Goal: Use online tool/utility: Use online tool/utility

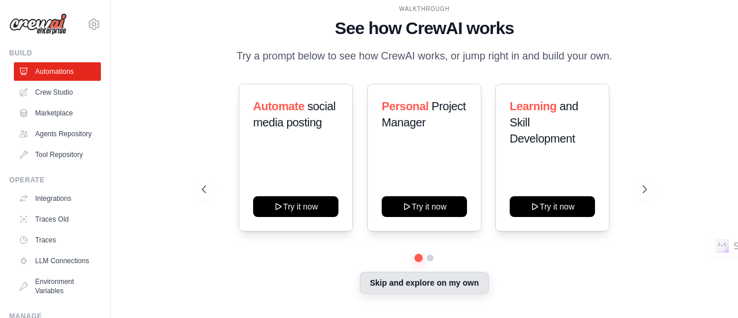
click at [425, 284] on button "Skip and explore on my own" at bounding box center [424, 283] width 129 height 22
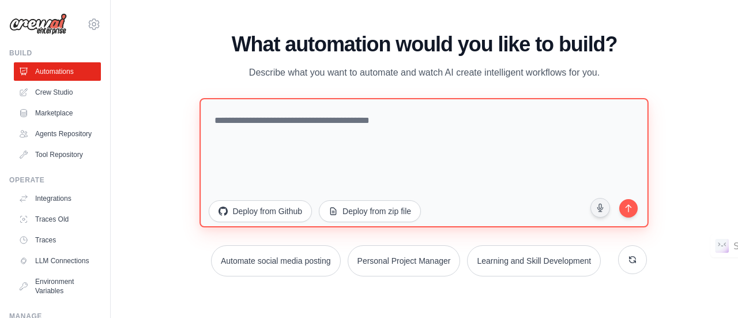
click at [300, 127] on textarea at bounding box center [424, 161] width 449 height 129
click at [329, 152] on textarea at bounding box center [424, 161] width 449 height 129
paste textarea "**********"
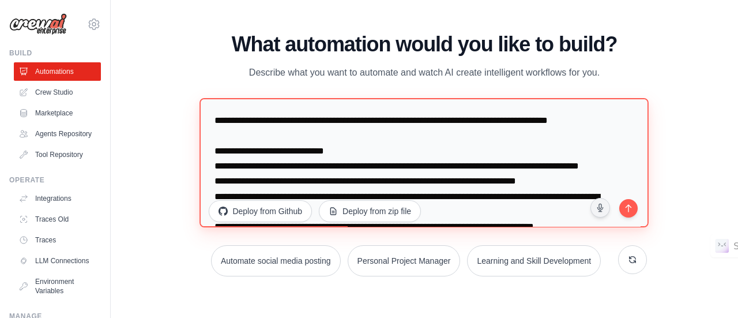
scroll to position [126, 0]
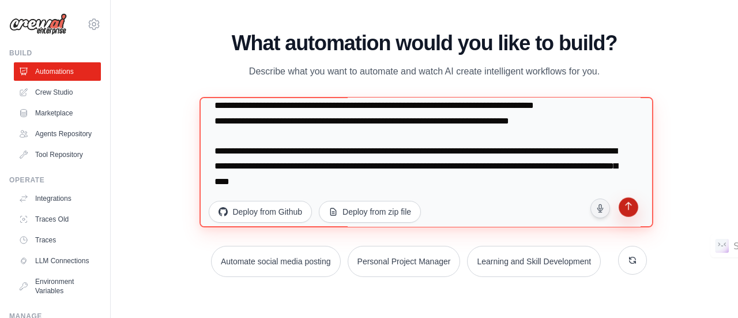
type textarea "**********"
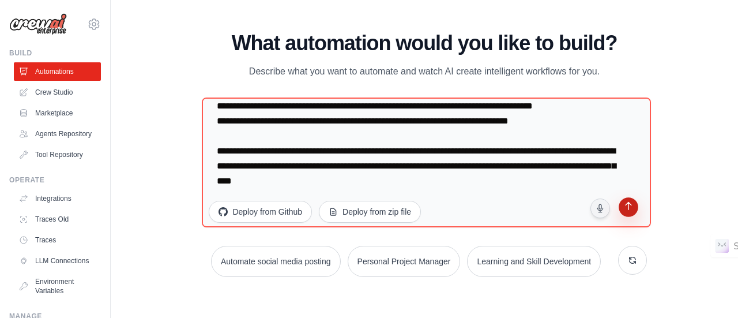
click at [632, 206] on icon "submit" at bounding box center [628, 207] width 11 height 11
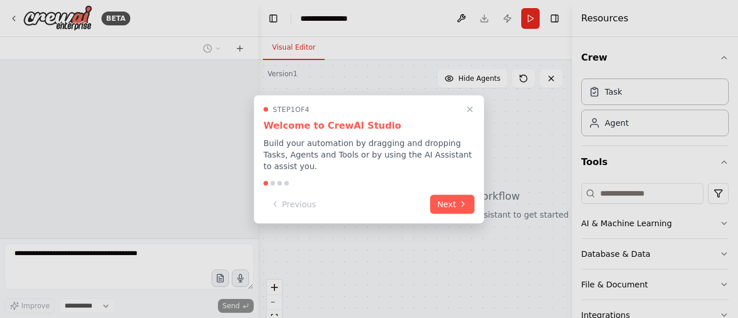
select select "****"
click at [450, 197] on button "Next" at bounding box center [452, 202] width 44 height 19
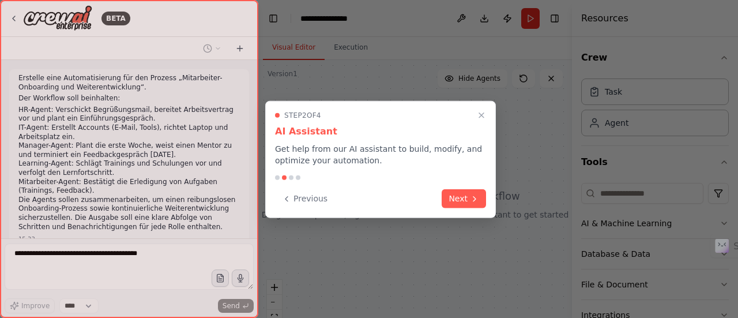
scroll to position [76, 0]
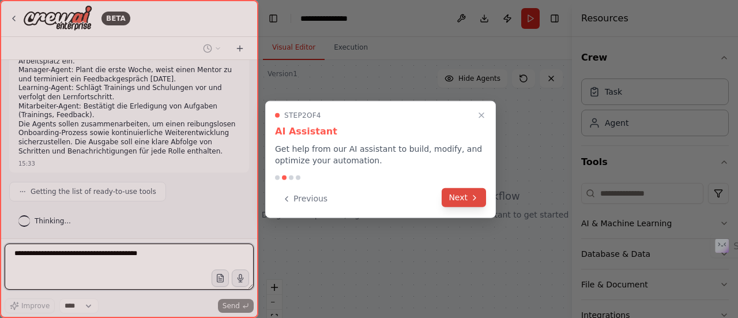
click at [467, 202] on button "Next" at bounding box center [464, 197] width 44 height 19
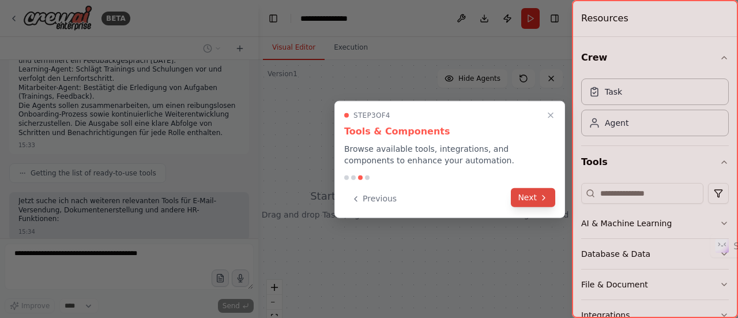
scroll to position [152, 0]
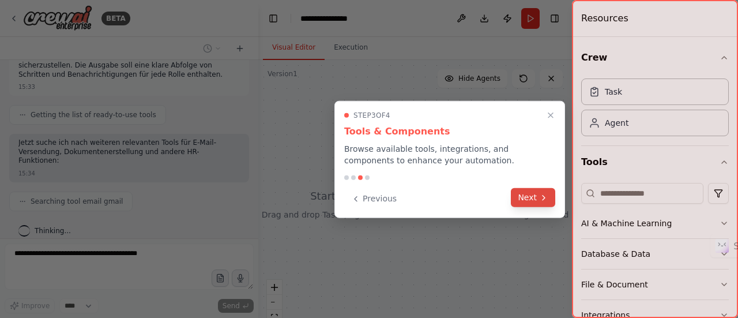
click at [520, 190] on button "Next" at bounding box center [533, 197] width 44 height 19
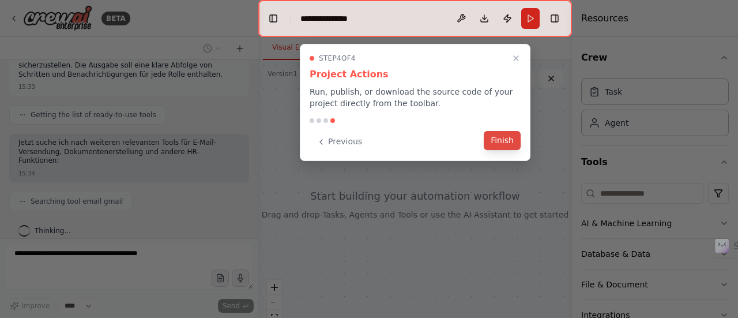
click at [512, 149] on div "Previous Finish" at bounding box center [415, 141] width 211 height 19
click at [516, 53] on icon "Close walkthrough" at bounding box center [516, 58] width 10 height 10
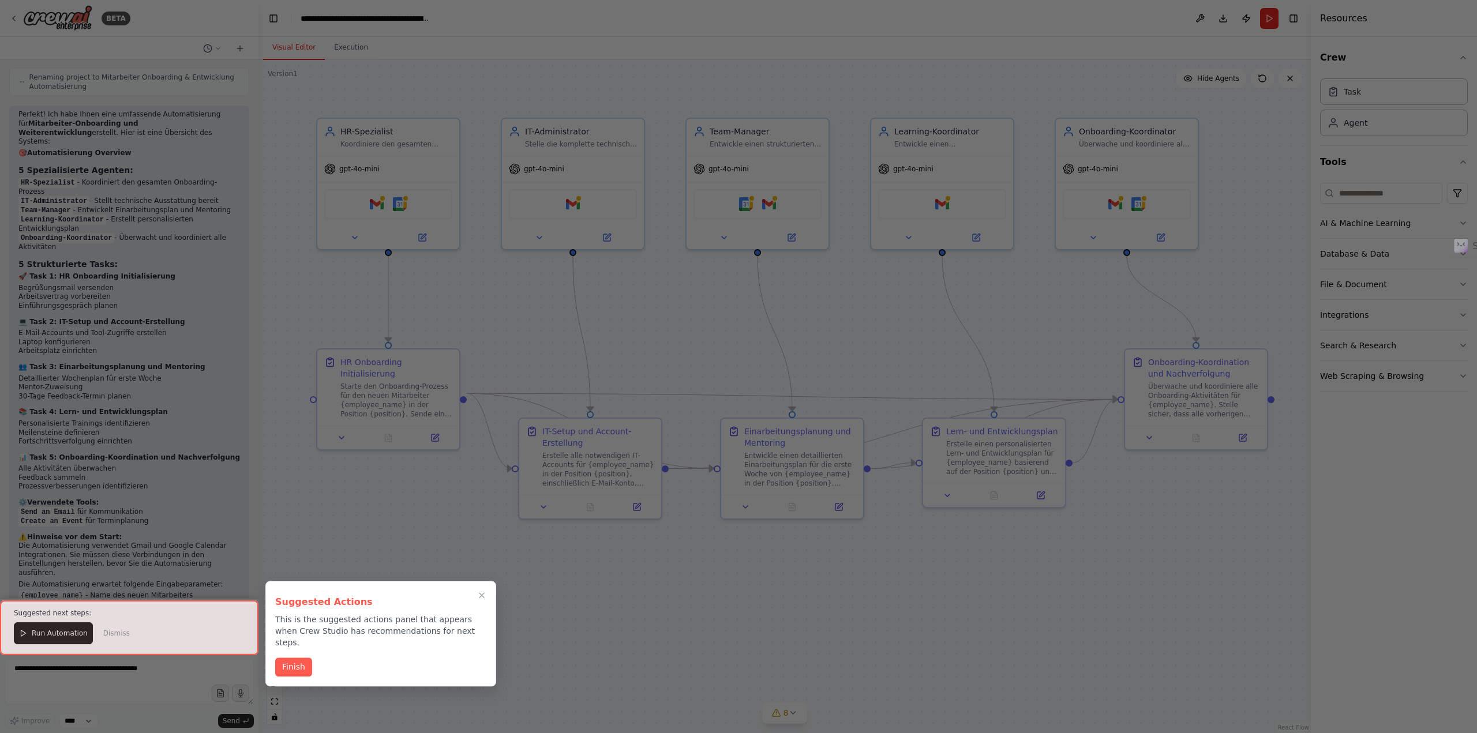
scroll to position [871, 0]
click at [286, 317] on button "Finish" at bounding box center [293, 667] width 37 height 19
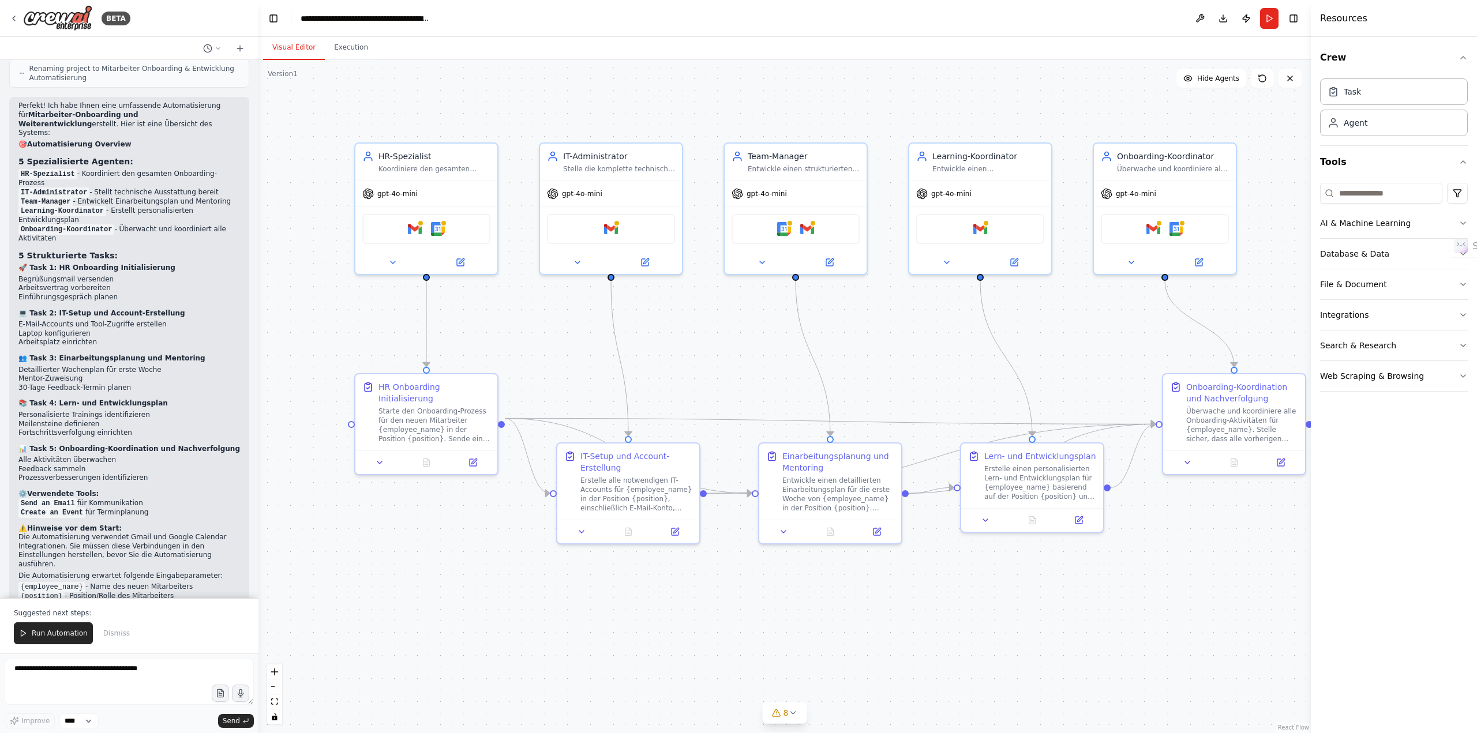
drag, startPoint x: 433, startPoint y: 580, endPoint x: 472, endPoint y: 604, distance: 45.9
click at [472, 317] on div ".deletable-edge-delete-btn { width: 20px; height: 20px; border: 0px solid #ffff…" at bounding box center [784, 396] width 1052 height 673
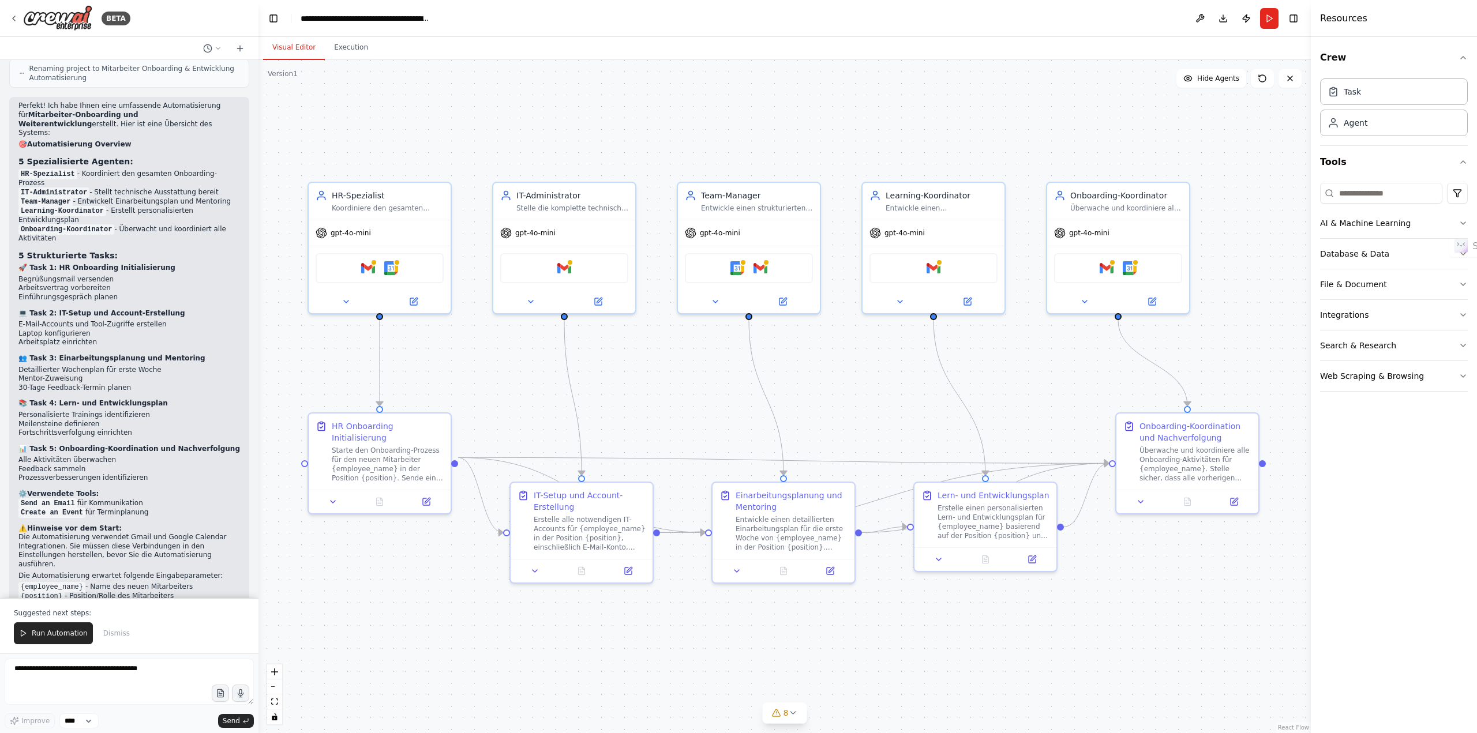
drag, startPoint x: 828, startPoint y: 557, endPoint x: 782, endPoint y: 596, distance: 60.6
click at [738, 317] on div ".deletable-edge-delete-btn { width: 20px; height: 20px; border: 0px solid #ffff…" at bounding box center [784, 396] width 1052 height 673
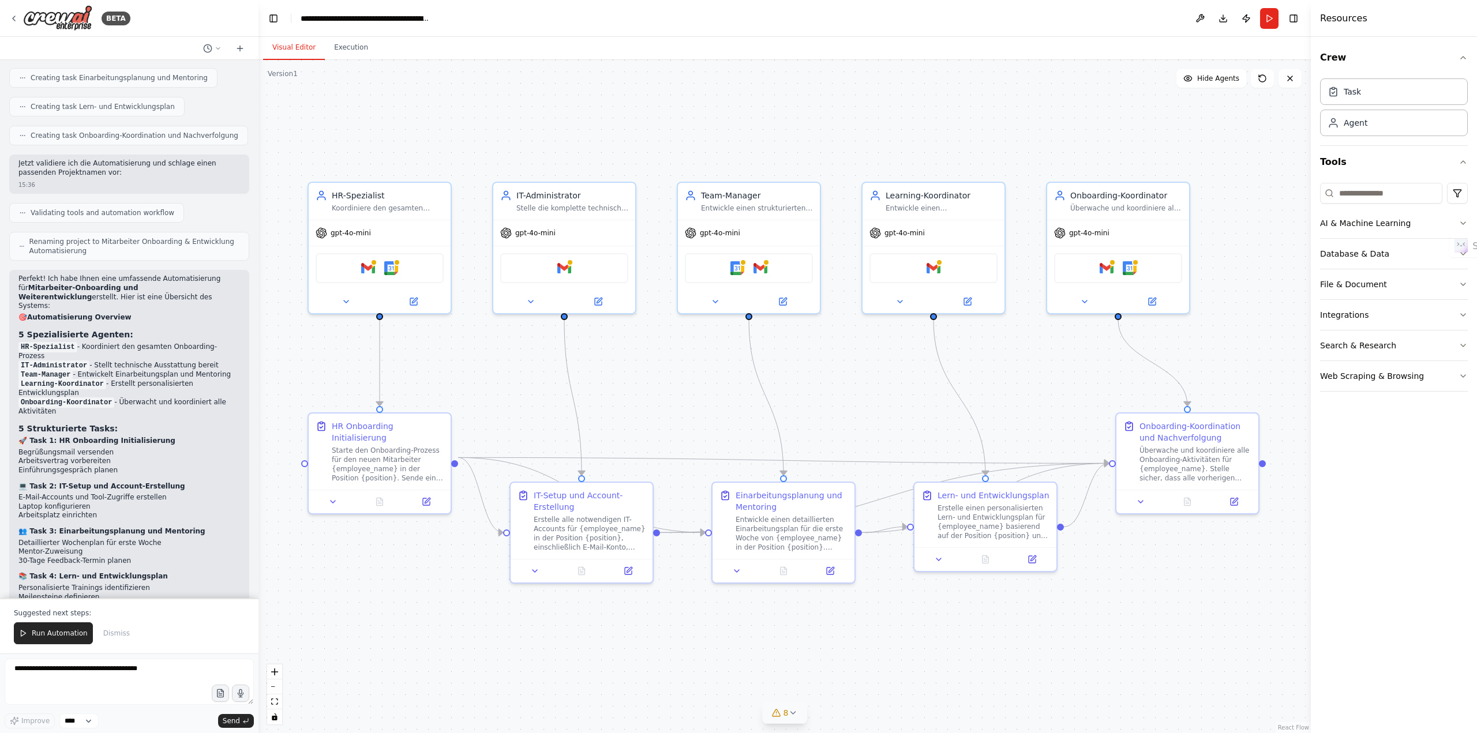
click at [738, 317] on icon at bounding box center [792, 712] width 9 height 9
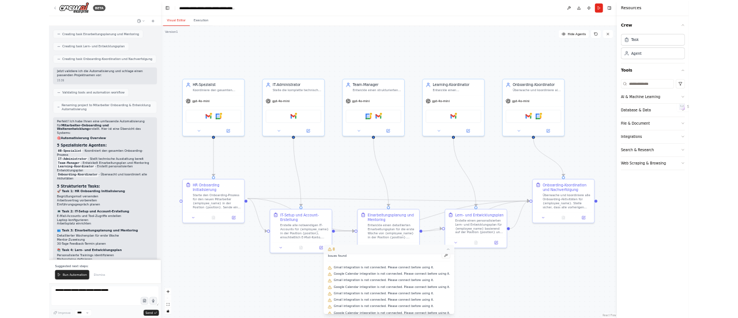
scroll to position [17, 0]
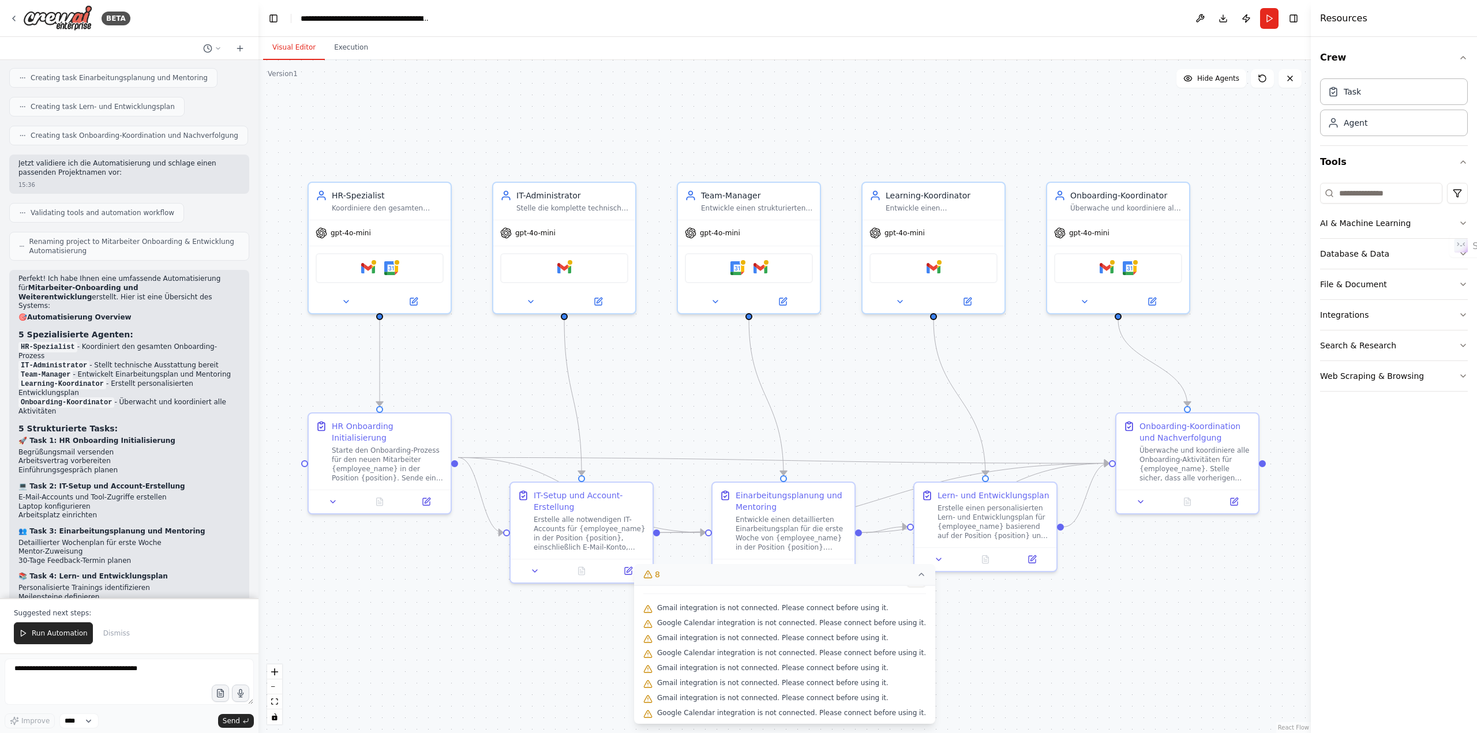
click at [651, 317] on div ".deletable-edge-delete-btn { width: 20px; height: 20px; border: 0px solid #ffff…" at bounding box center [784, 396] width 1052 height 673
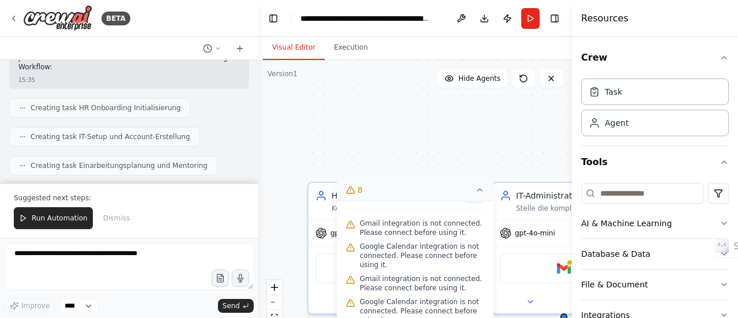
scroll to position [1374, 0]
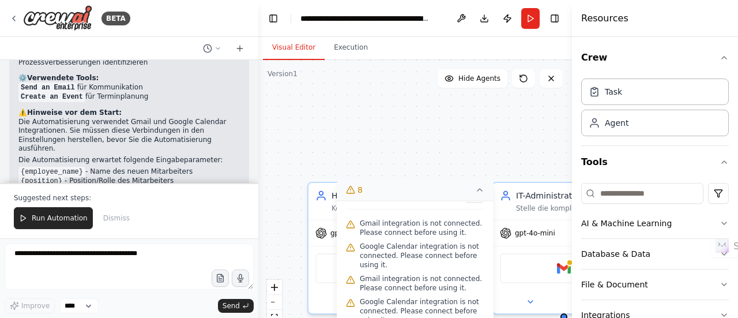
click at [481, 192] on icon at bounding box center [479, 189] width 9 height 9
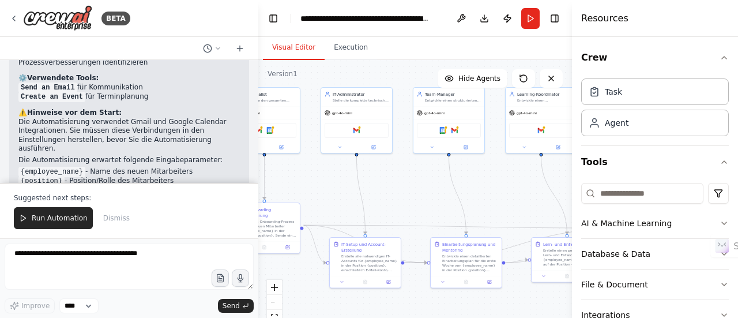
drag, startPoint x: 460, startPoint y: 256, endPoint x: 329, endPoint y: 189, distance: 147.3
click at [329, 189] on div ".deletable-edge-delete-btn { width: 20px; height: 20px; border: 0px solid #ffff…" at bounding box center [415, 204] width 314 height 288
drag, startPoint x: 453, startPoint y: 187, endPoint x: 418, endPoint y: 202, distance: 38.2
click at [418, 202] on div ".deletable-edge-delete-btn { width: 20px; height: 20px; border: 0px solid #ffff…" at bounding box center [415, 204] width 314 height 288
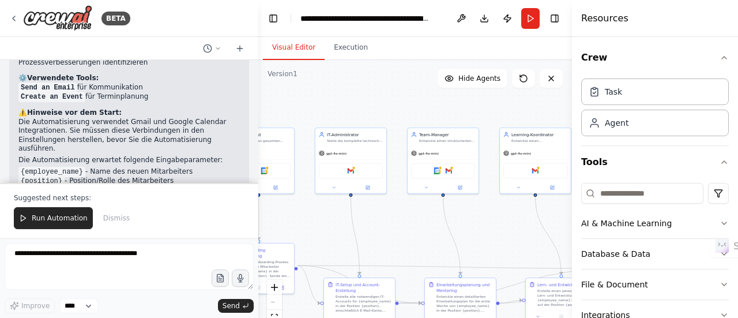
drag, startPoint x: 497, startPoint y: 197, endPoint x: 491, endPoint y: 237, distance: 40.8
click at [491, 237] on div ".deletable-edge-delete-btn { width: 20px; height: 20px; border: 0px solid #ffff…" at bounding box center [415, 204] width 314 height 288
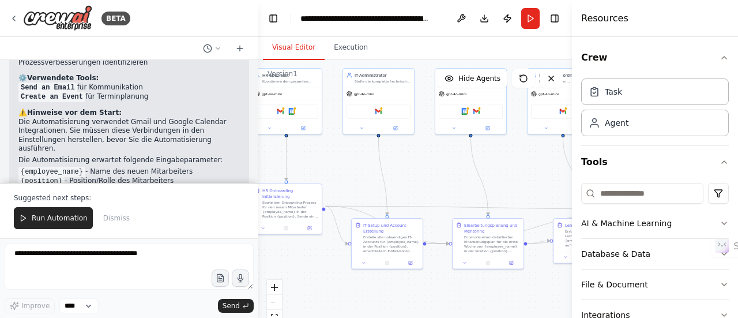
drag, startPoint x: 313, startPoint y: 232, endPoint x: 337, endPoint y: 168, distance: 69.0
click at [337, 170] on div ".deletable-edge-delete-btn { width: 20px; height: 20px; border: 0px solid #ffff…" at bounding box center [415, 204] width 314 height 288
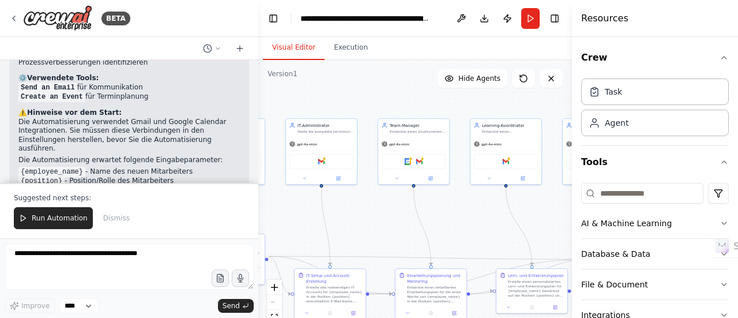
drag, startPoint x: 420, startPoint y: 170, endPoint x: 366, endPoint y: 223, distance: 75.5
click at [366, 223] on div ".deletable-edge-delete-btn { width: 20px; height: 20px; border: 0px solid #ffff…" at bounding box center [415, 204] width 314 height 288
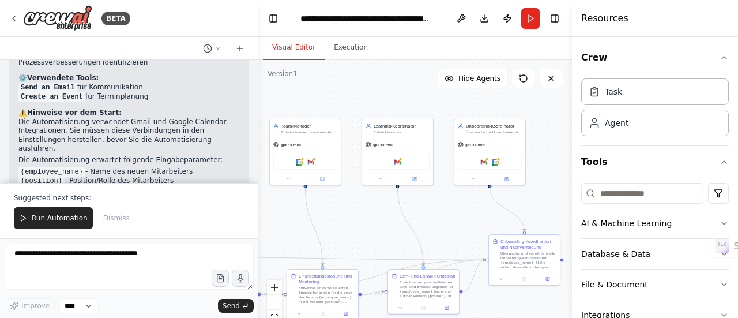
drag, startPoint x: 447, startPoint y: 215, endPoint x: 339, endPoint y: 216, distance: 108.4
click at [339, 216] on div ".deletable-edge-delete-btn { width: 20px; height: 20px; border: 0px solid #ffff…" at bounding box center [415, 204] width 314 height 288
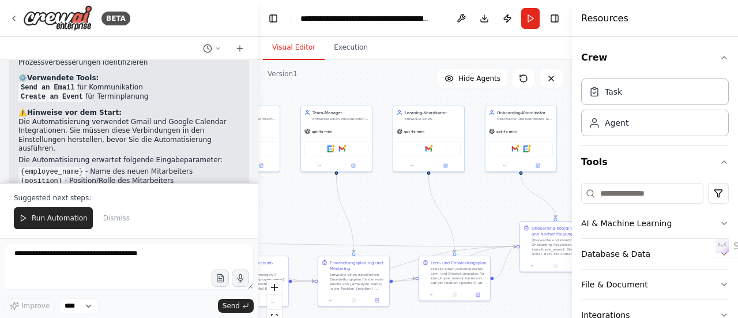
drag, startPoint x: 443, startPoint y: 222, endPoint x: 474, endPoint y: 209, distance: 33.9
click at [474, 209] on div ".deletable-edge-delete-btn { width: 20px; height: 20px; border: 0px solid #ffff…" at bounding box center [415, 204] width 314 height 288
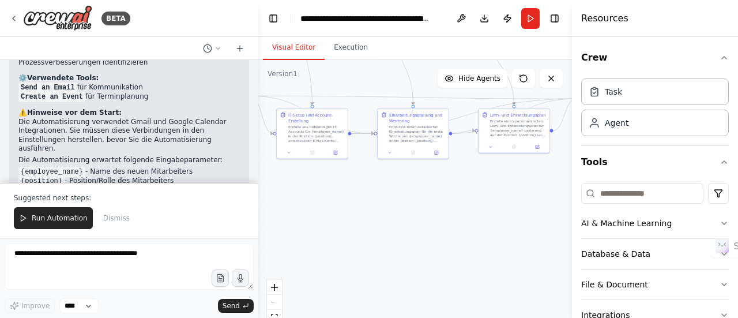
drag, startPoint x: 282, startPoint y: 198, endPoint x: 346, endPoint y: 63, distance: 149.1
click at [345, 59] on div "Visual Editor Execution Version 1 Show Tools Hide Agents .deletable-edge-delete…" at bounding box center [415, 177] width 314 height 281
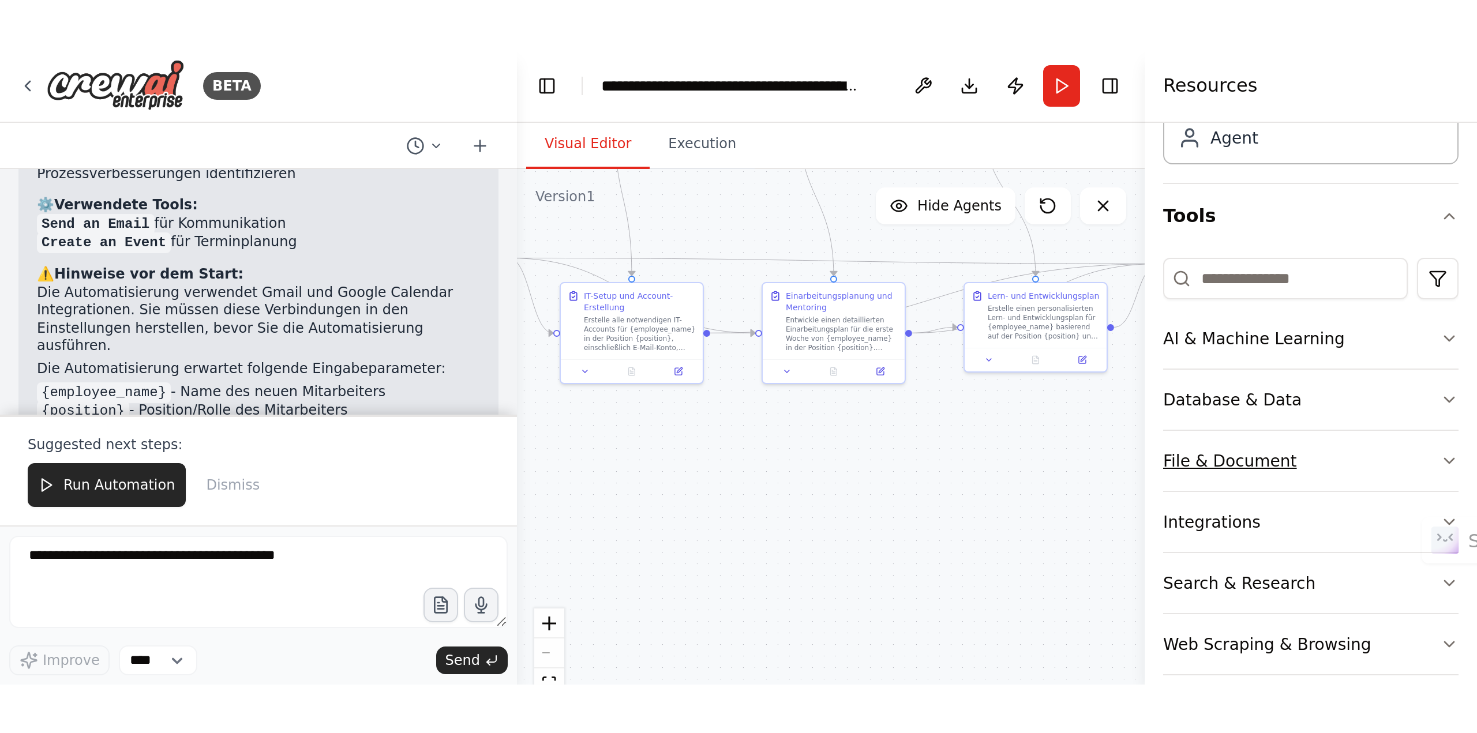
scroll to position [90, 0]
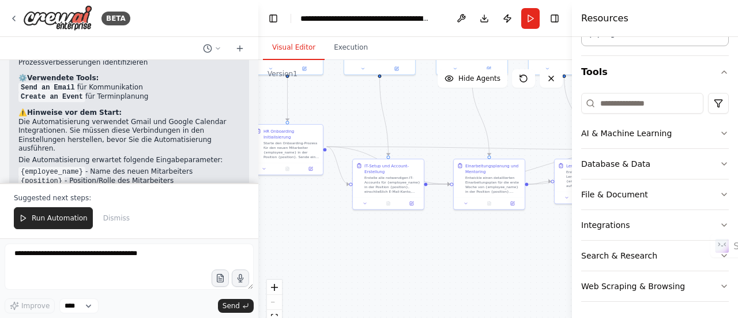
drag, startPoint x: 413, startPoint y: 235, endPoint x: 486, endPoint y: 277, distance: 84.0
click at [486, 277] on div ".deletable-edge-delete-btn { width: 20px; height: 20px; border: 0px solid #ffff…" at bounding box center [415, 204] width 314 height 288
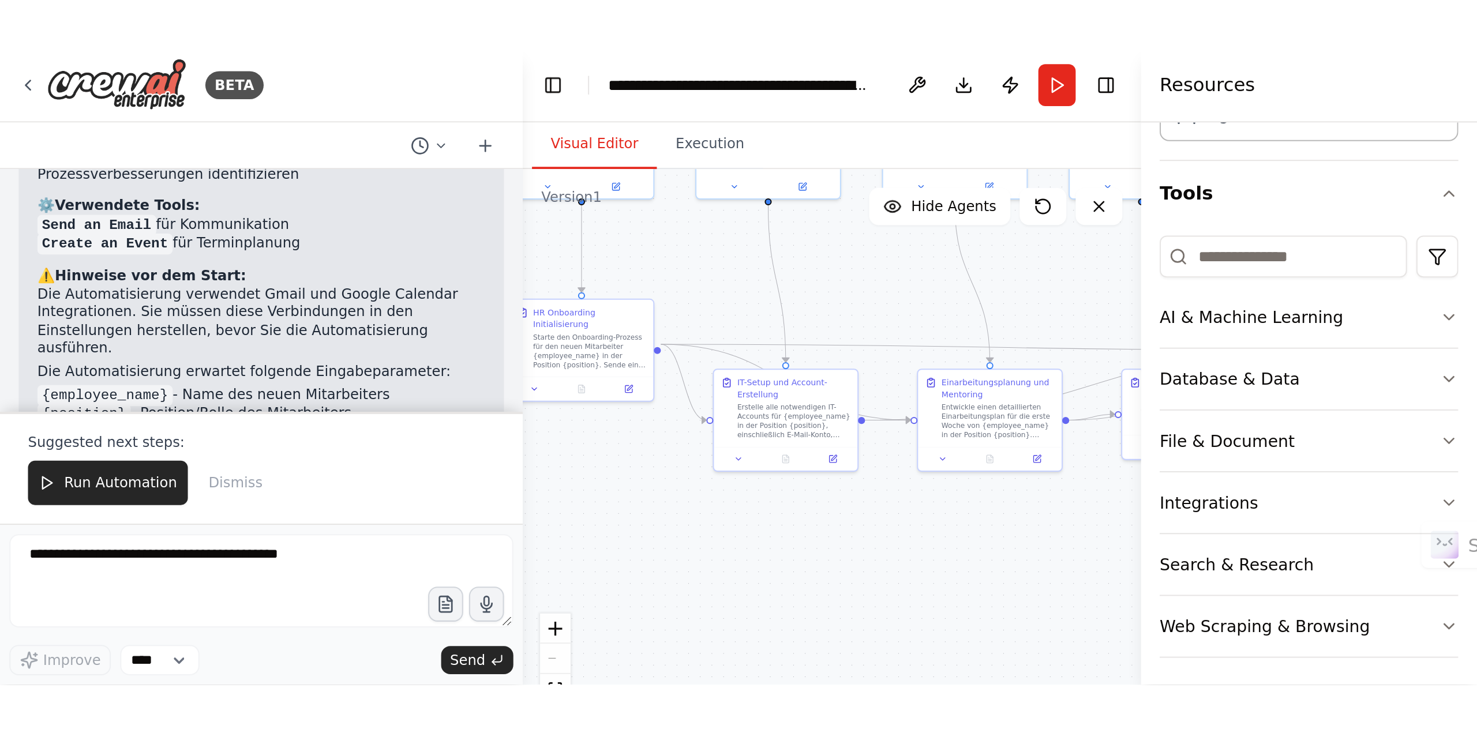
scroll to position [0, 0]
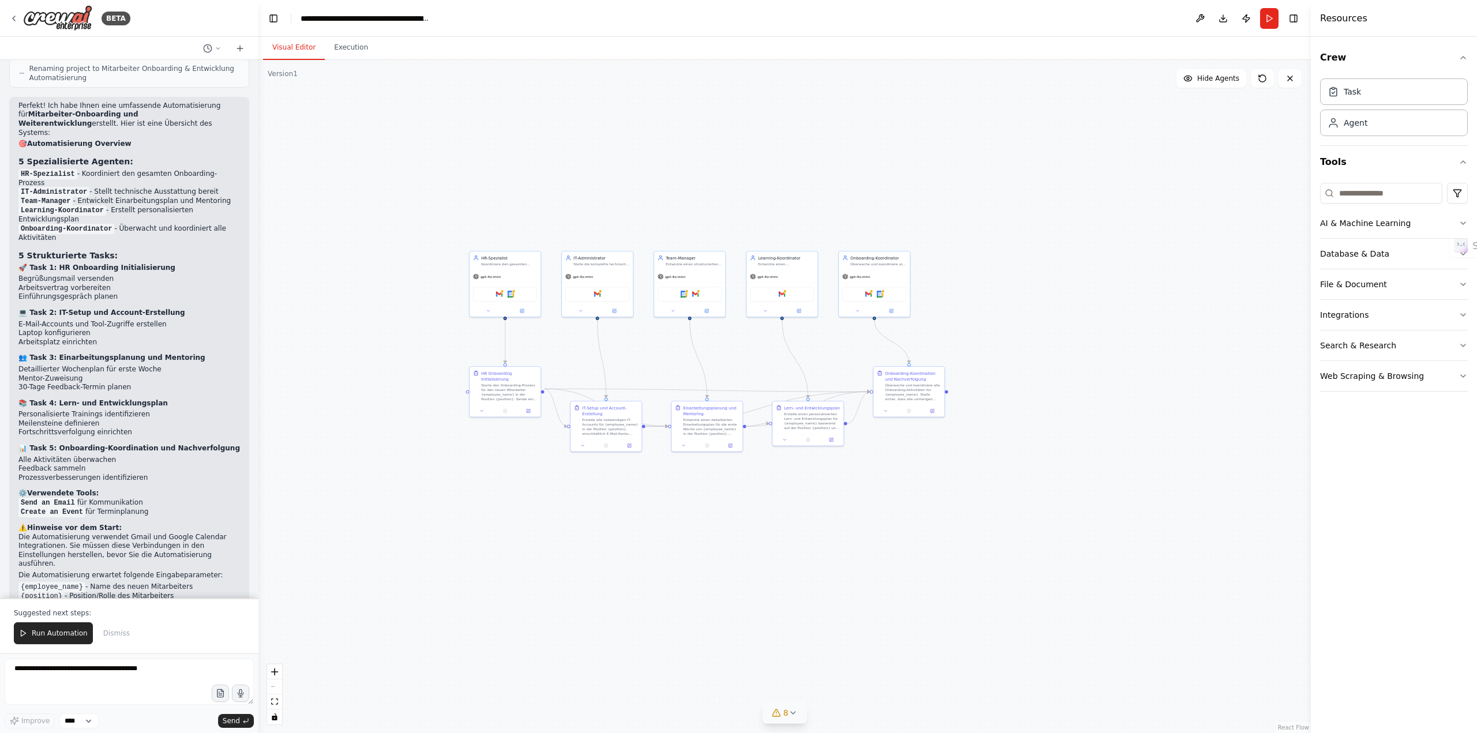
drag, startPoint x: 598, startPoint y: 429, endPoint x: 731, endPoint y: 513, distance: 157.6
click at [738, 317] on div ".deletable-edge-delete-btn { width: 20px; height: 20px; border: 0px solid #ffff…" at bounding box center [784, 396] width 1052 height 673
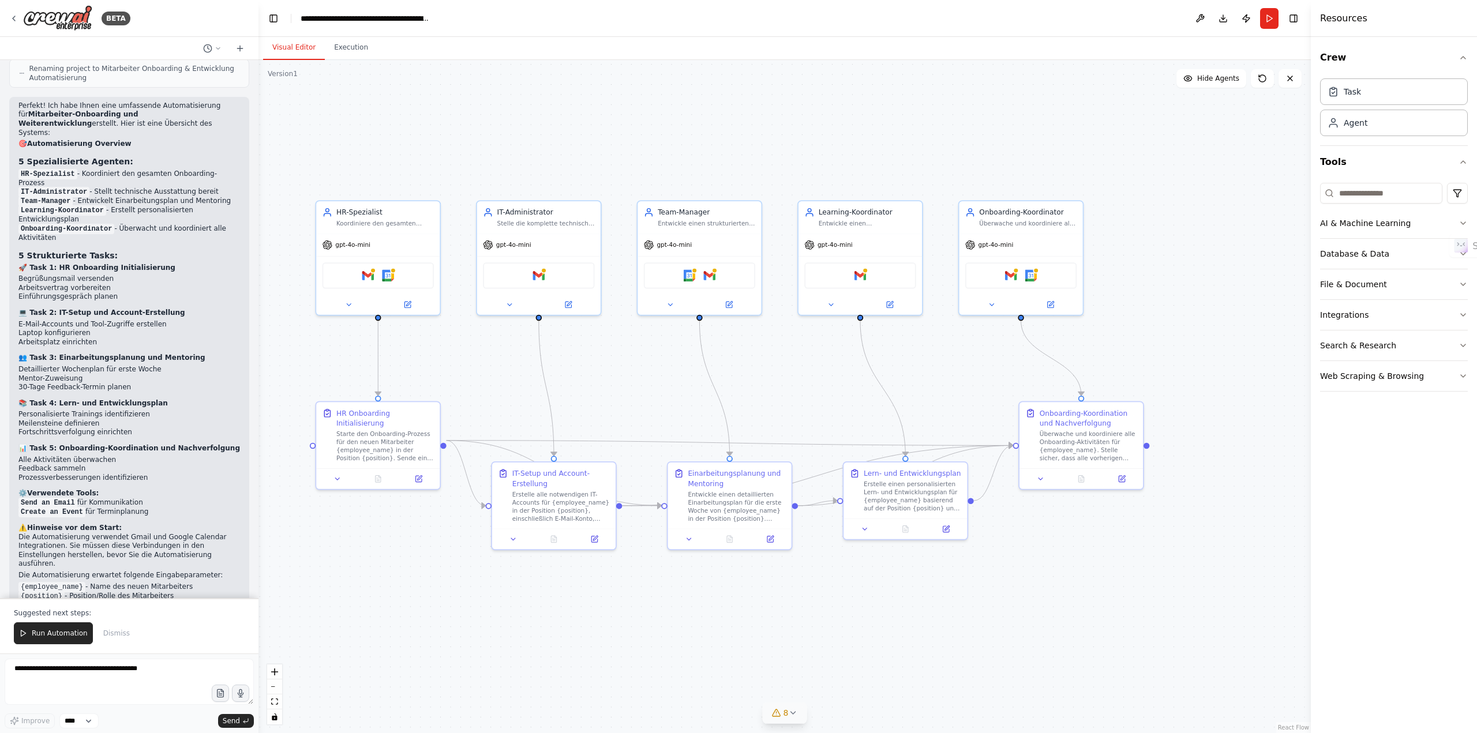
drag, startPoint x: 601, startPoint y: 378, endPoint x: 585, endPoint y: 371, distance: 17.6
click at [585, 317] on div ".deletable-edge-delete-btn { width: 20px; height: 20px; border: 0px solid #ffff…" at bounding box center [784, 396] width 1052 height 673
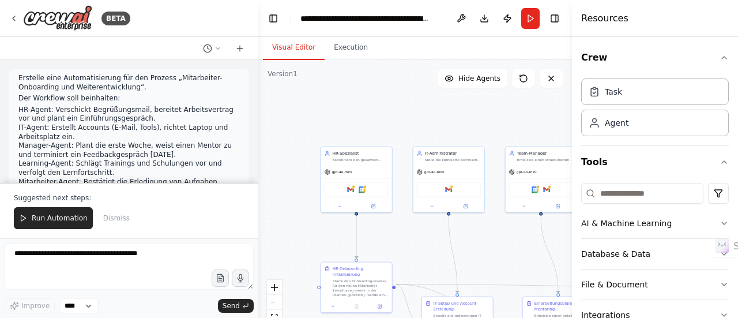
drag, startPoint x: 374, startPoint y: 157, endPoint x: 354, endPoint y: 124, distance: 38.3
click at [354, 124] on div ".deletable-edge-delete-btn { width: 20px; height: 20px; border: 0px solid #ffff…" at bounding box center [415, 204] width 314 height 288
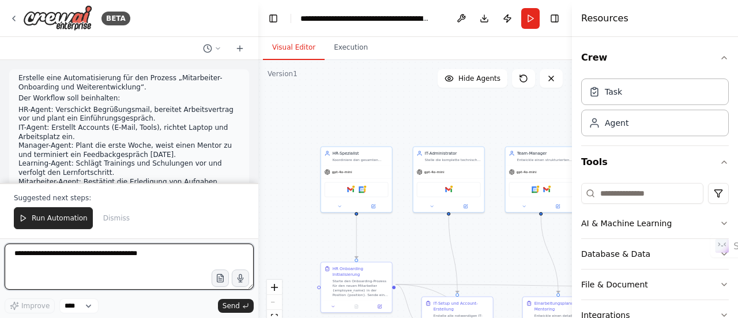
click at [45, 257] on textarea at bounding box center [129, 266] width 249 height 46
type textarea "*"
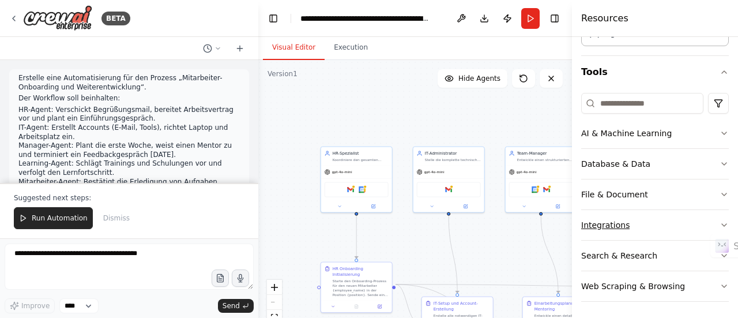
click at [633, 217] on button "Integrations" at bounding box center [655, 225] width 148 height 30
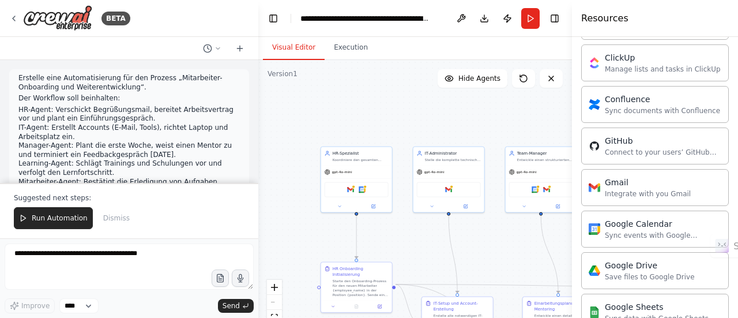
scroll to position [374, 0]
click at [643, 187] on div "Integrate with you Gmail" at bounding box center [648, 191] width 86 height 9
click at [613, 181] on div "Gmail" at bounding box center [648, 181] width 86 height 12
click at [345, 194] on div "Gmail Google Calendar" at bounding box center [357, 188] width 64 height 15
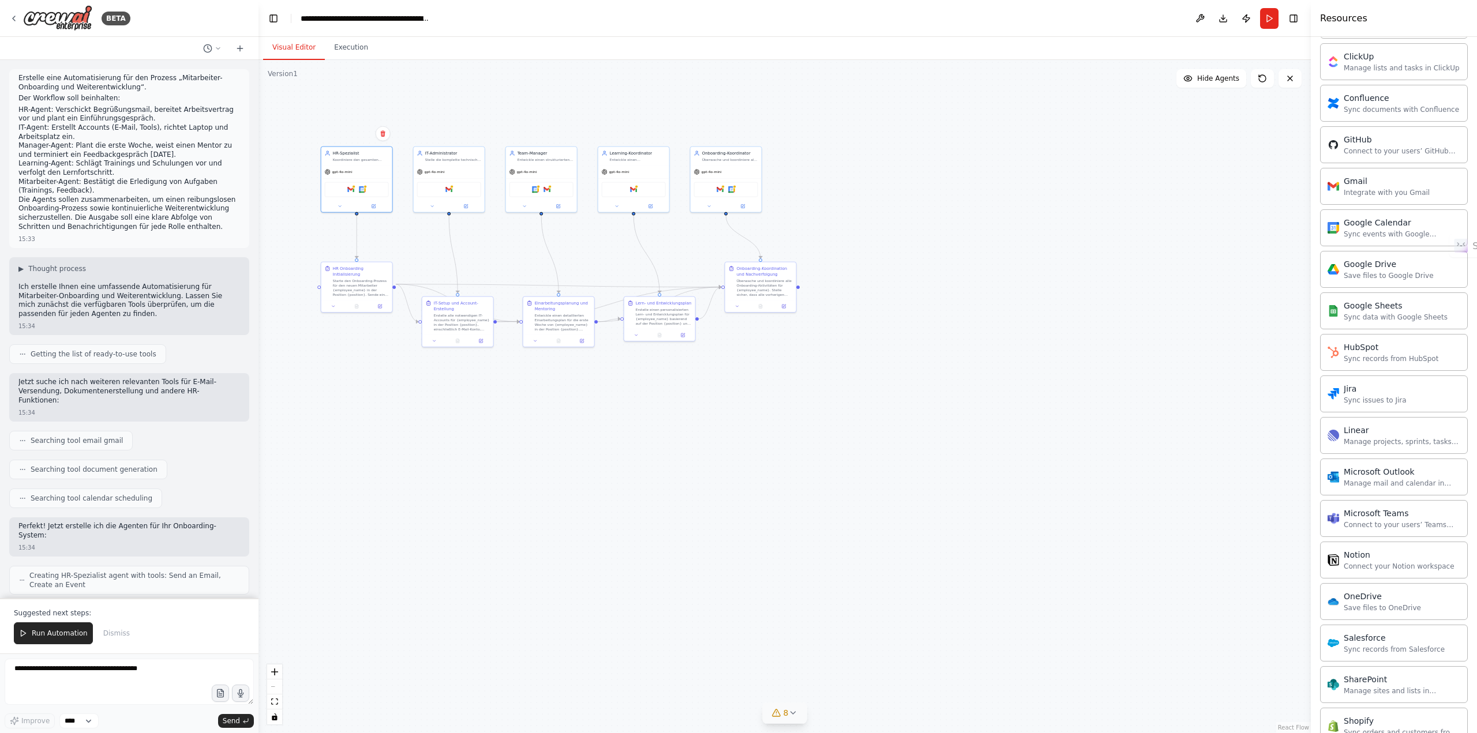
click at [738, 317] on button "8" at bounding box center [785, 713] width 44 height 21
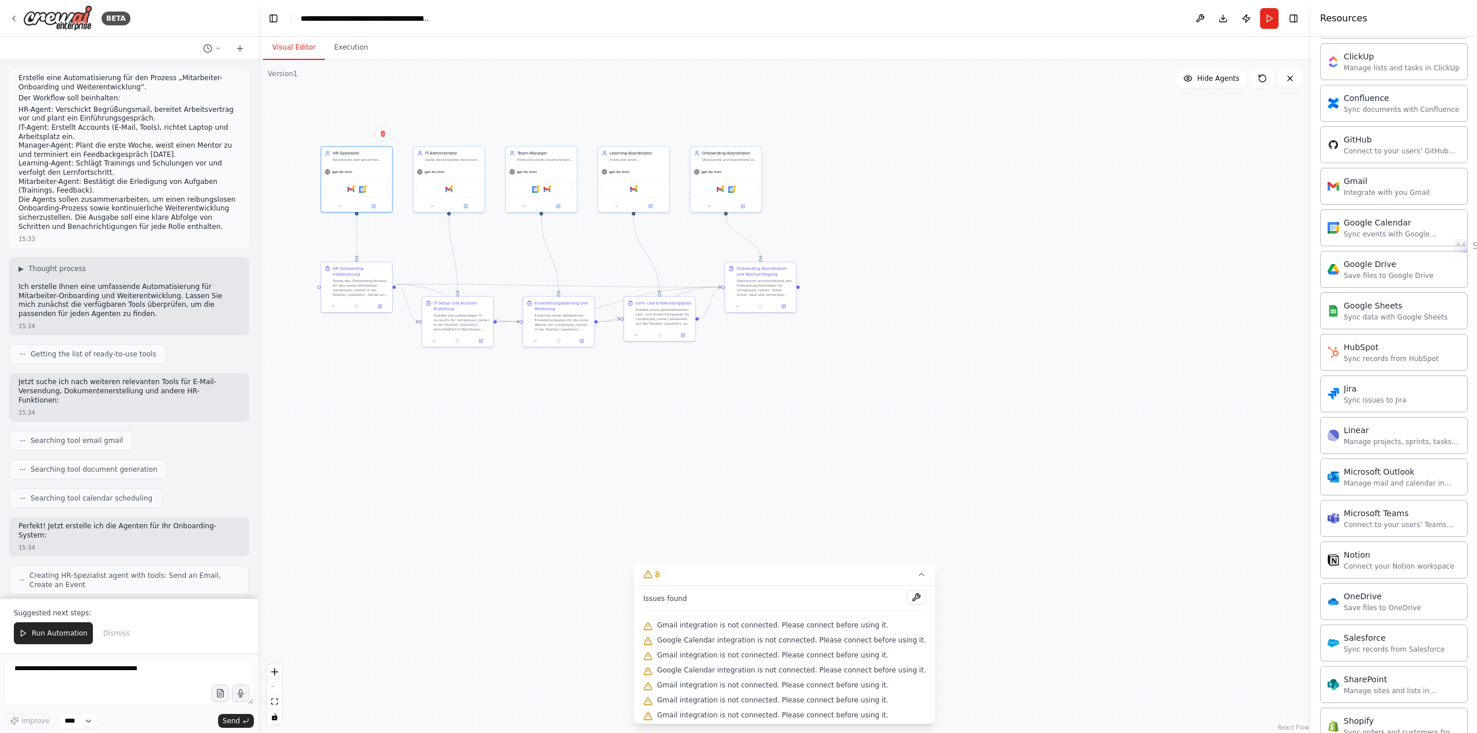
click at [738, 317] on button at bounding box center [916, 598] width 20 height 14
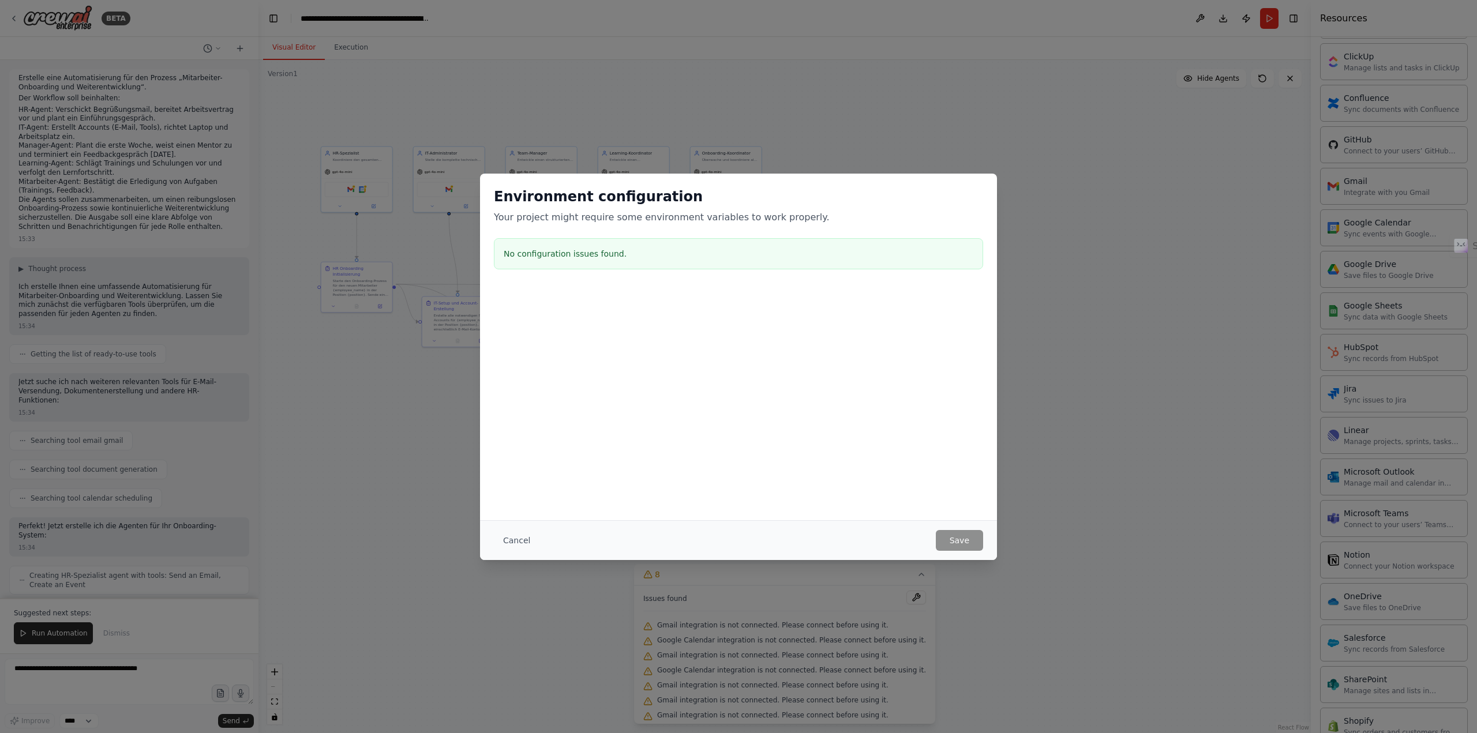
click at [542, 252] on h3 "No configuration issues found." at bounding box center [739, 254] width 470 height 12
click at [506, 317] on button "Cancel" at bounding box center [517, 540] width 46 height 21
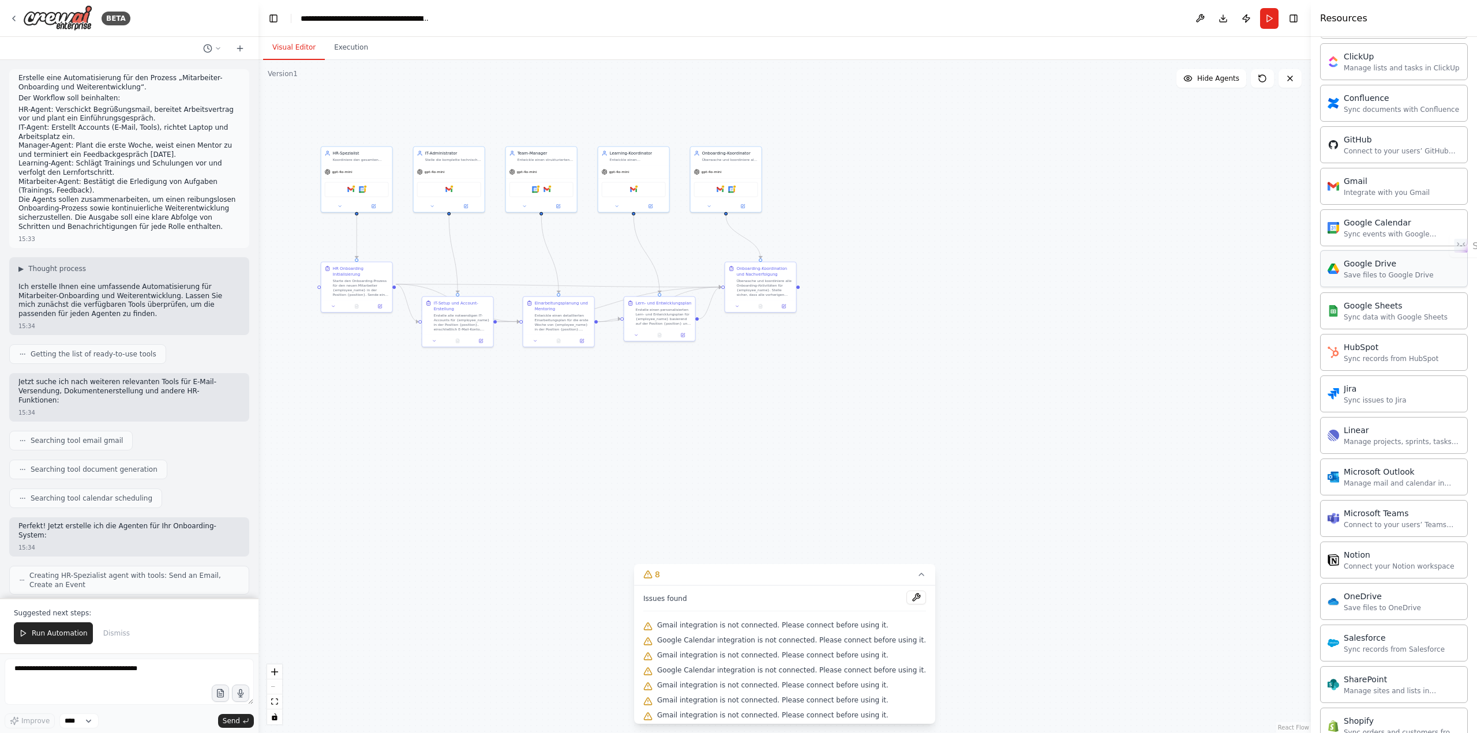
click at [738, 275] on div "Save files to Google Drive" at bounding box center [1388, 275] width 90 height 9
click at [738, 187] on div "Integrate with you Gmail" at bounding box center [1386, 191] width 86 height 9
click at [350, 185] on img at bounding box center [350, 188] width 7 height 7
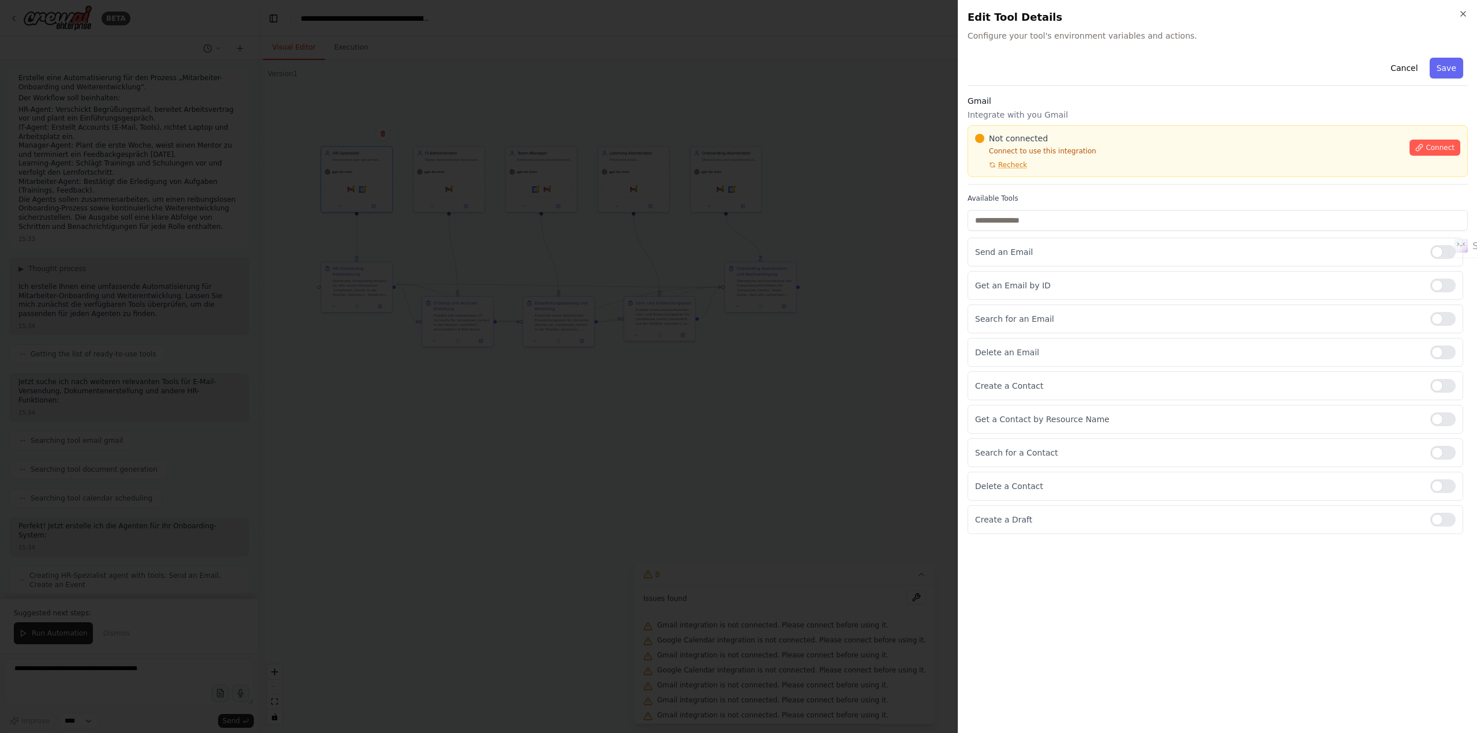
click at [738, 134] on div "Connect" at bounding box center [1434, 144] width 51 height 23
click at [738, 140] on button "Connect" at bounding box center [1434, 148] width 51 height 16
click at [738, 137] on div "Connect" at bounding box center [1434, 144] width 51 height 23
click at [738, 141] on button "Connect" at bounding box center [1434, 148] width 51 height 16
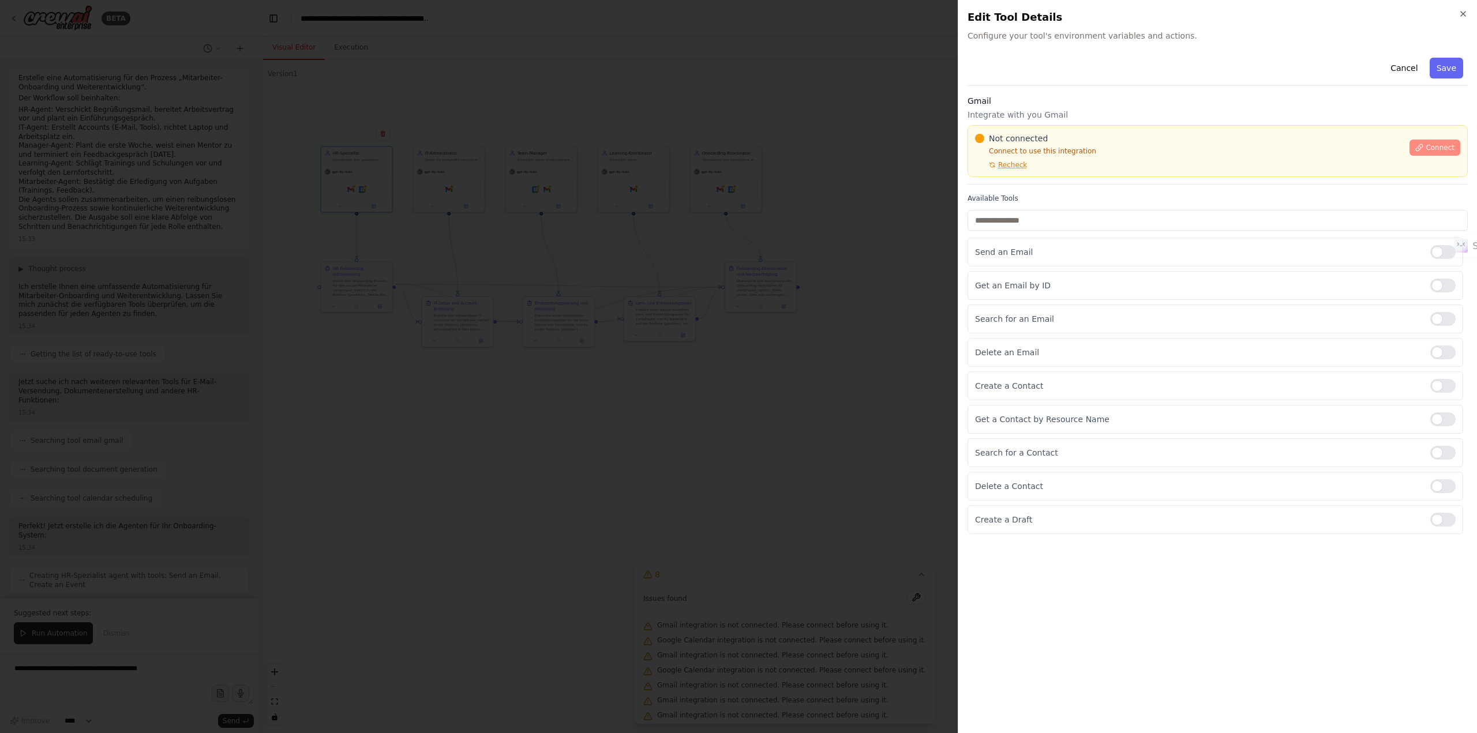
click at [738, 149] on button "Connect" at bounding box center [1434, 148] width 51 height 16
click at [738, 13] on icon "button" at bounding box center [1462, 13] width 9 height 9
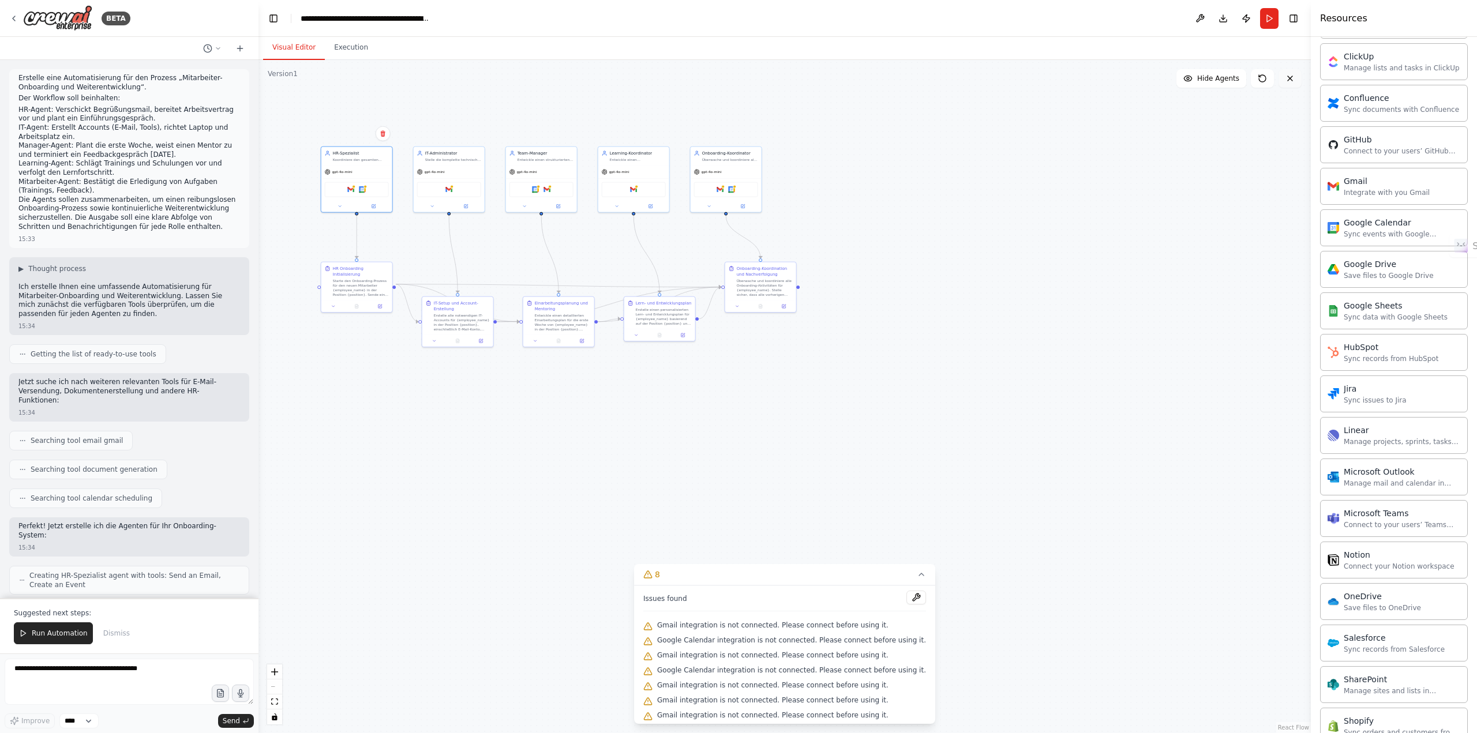
click at [738, 81] on icon at bounding box center [1289, 78] width 9 height 9
click at [738, 74] on icon at bounding box center [1289, 78] width 9 height 9
click at [738, 18] on button "Run" at bounding box center [1269, 18] width 18 height 21
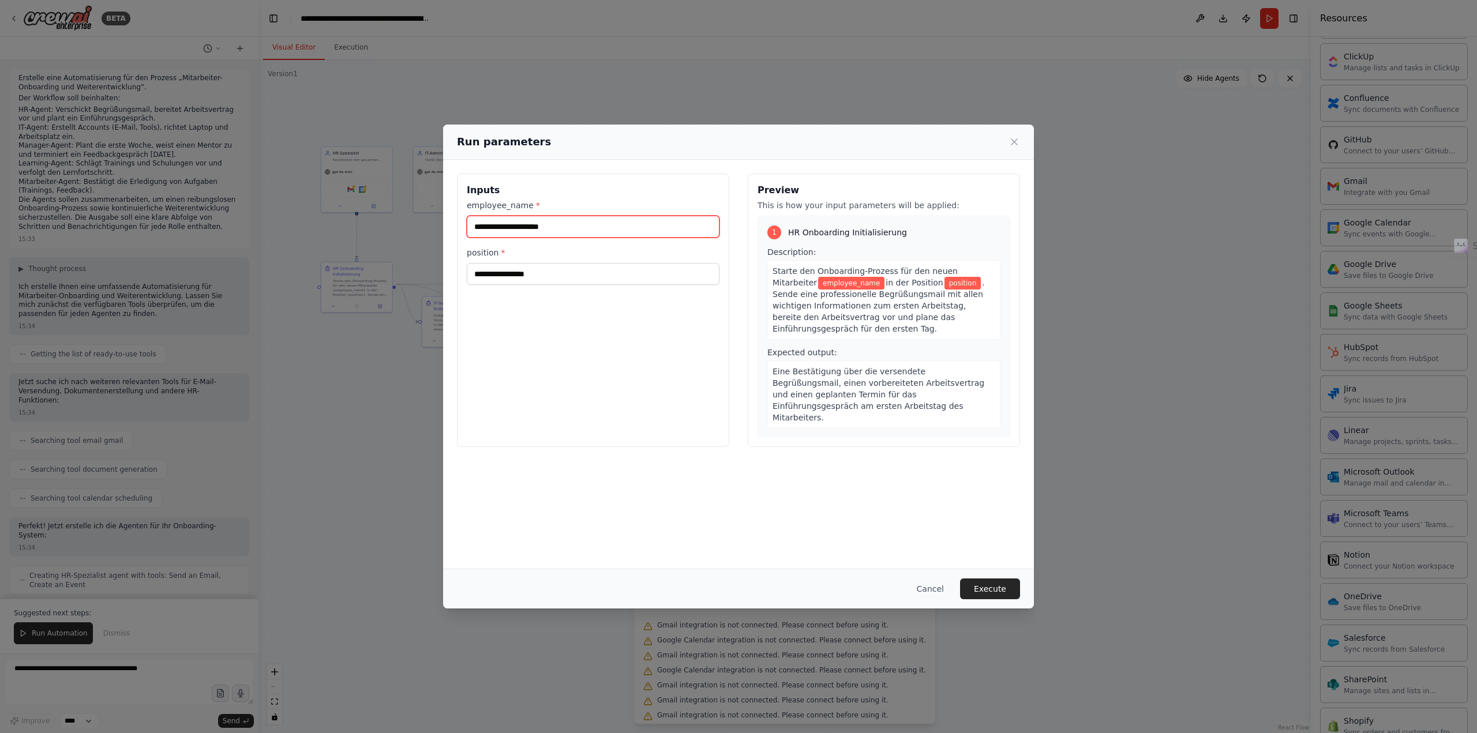
click at [513, 228] on input "employee_name *" at bounding box center [593, 227] width 253 height 22
click at [512, 272] on input "position *" at bounding box center [593, 274] width 253 height 22
click at [738, 317] on button "Cancel" at bounding box center [930, 589] width 46 height 21
